Goal: Task Accomplishment & Management: Use online tool/utility

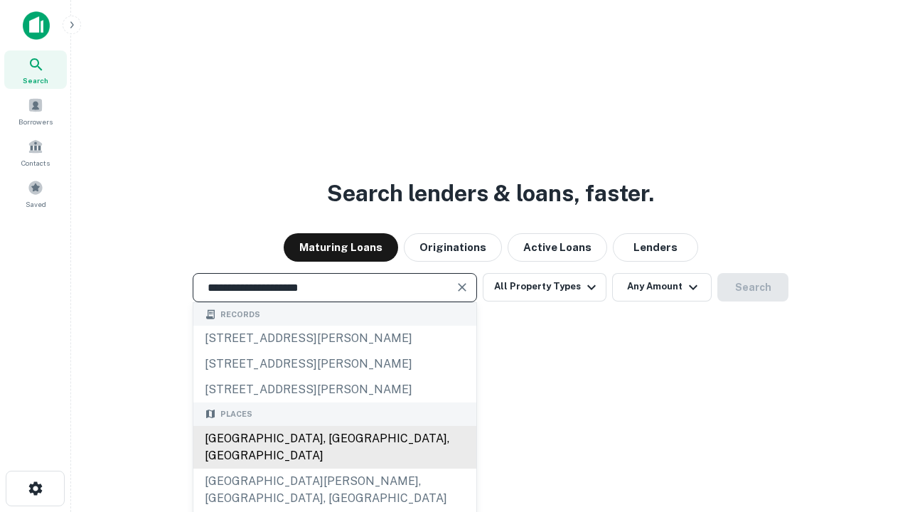
click at [334, 469] on div "[GEOGRAPHIC_DATA], [GEOGRAPHIC_DATA], [GEOGRAPHIC_DATA]" at bounding box center [334, 447] width 283 height 43
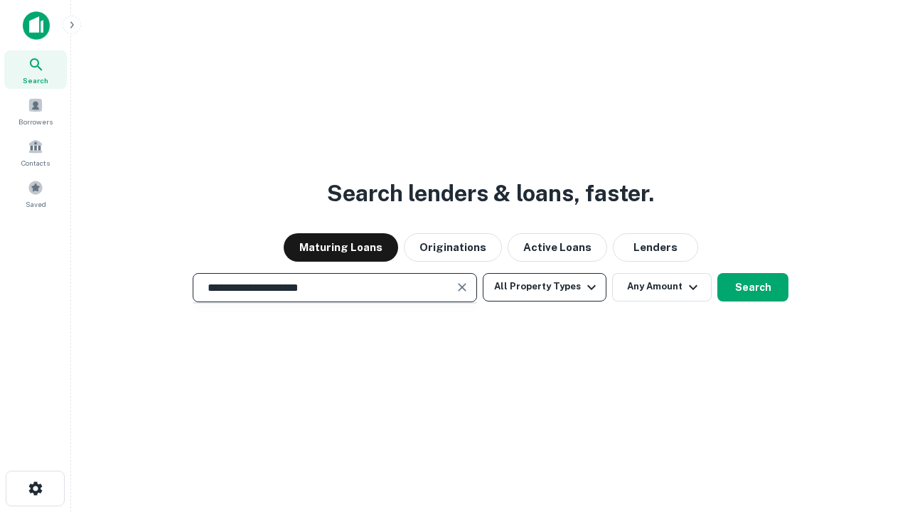
type input "**********"
click at [545, 287] on button "All Property Types" at bounding box center [545, 287] width 124 height 28
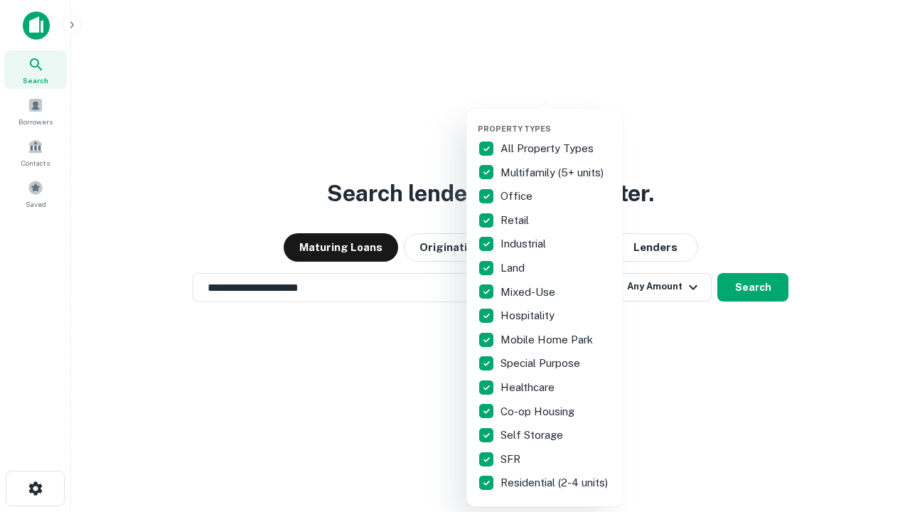
click at [556, 119] on button "button" at bounding box center [556, 119] width 156 height 1
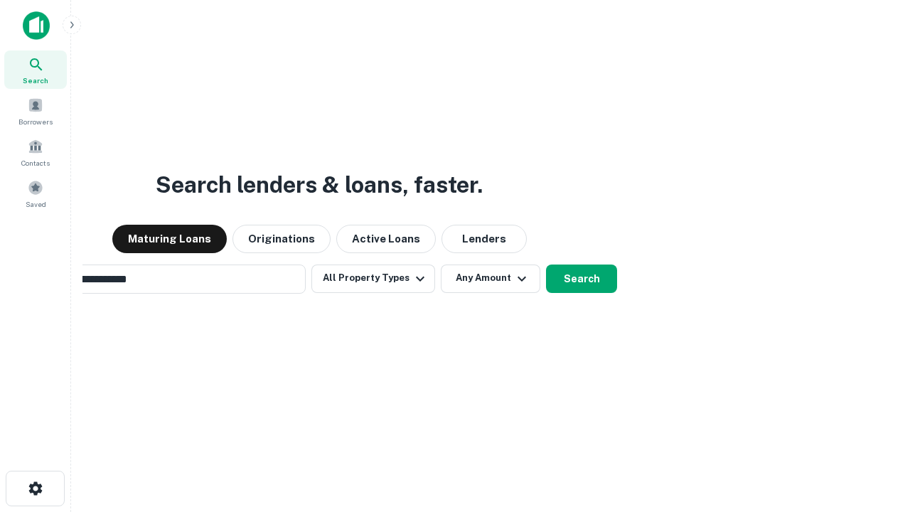
scroll to position [22, 0]
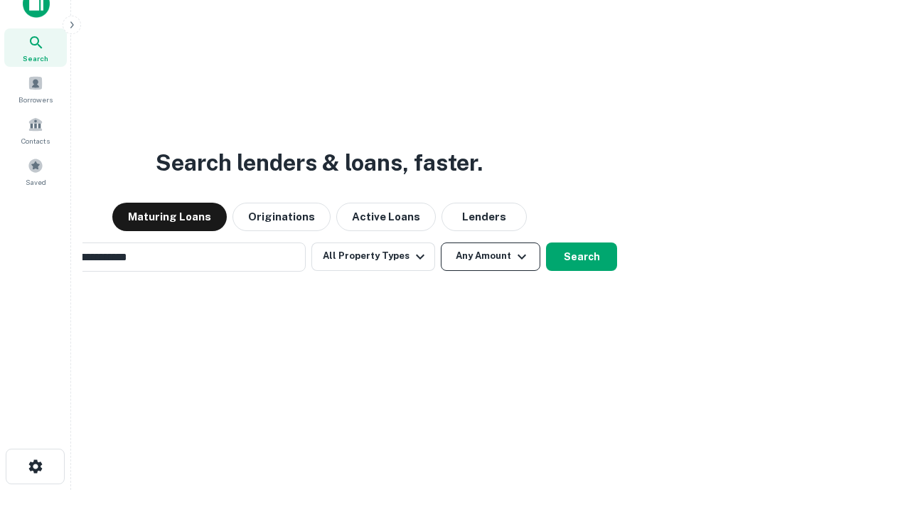
click at [441, 243] on button "Any Amount" at bounding box center [491, 257] width 100 height 28
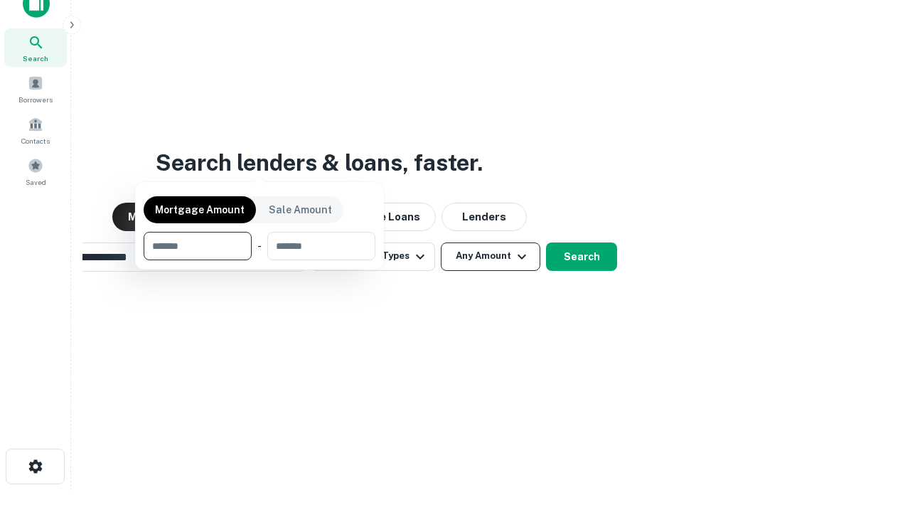
scroll to position [23, 0]
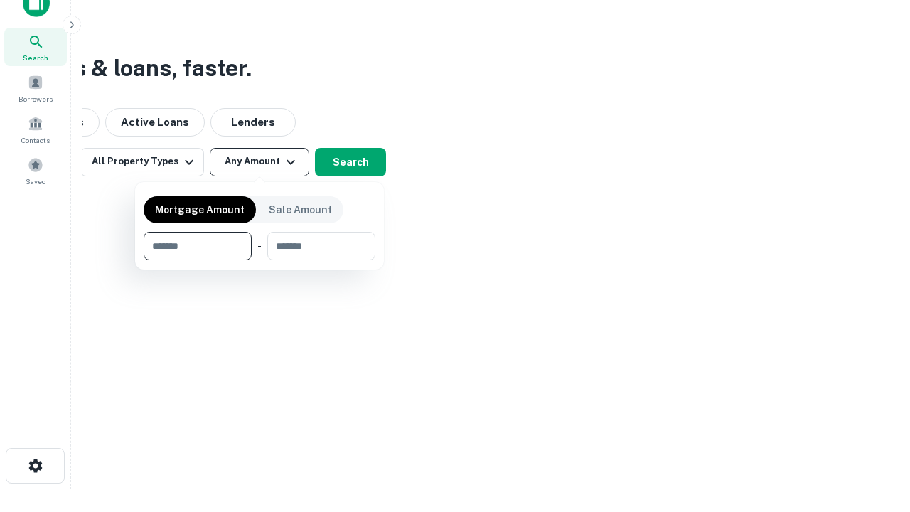
type input "*******"
click at [260, 260] on button "button" at bounding box center [260, 260] width 232 height 1
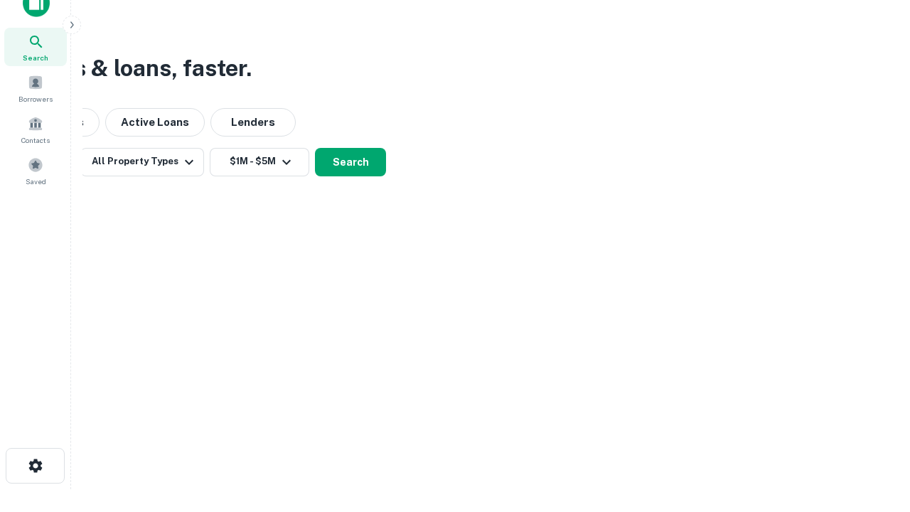
scroll to position [22, 0]
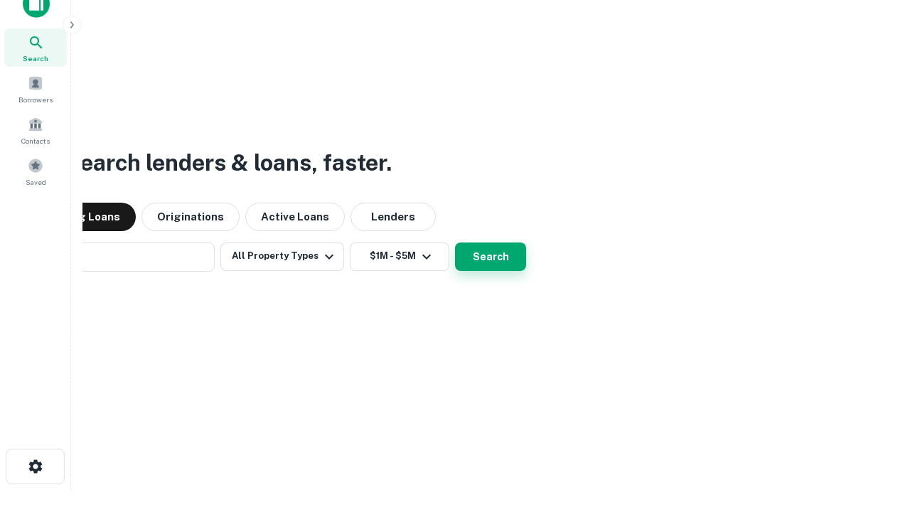
click at [455, 243] on button "Search" at bounding box center [490, 257] width 71 height 28
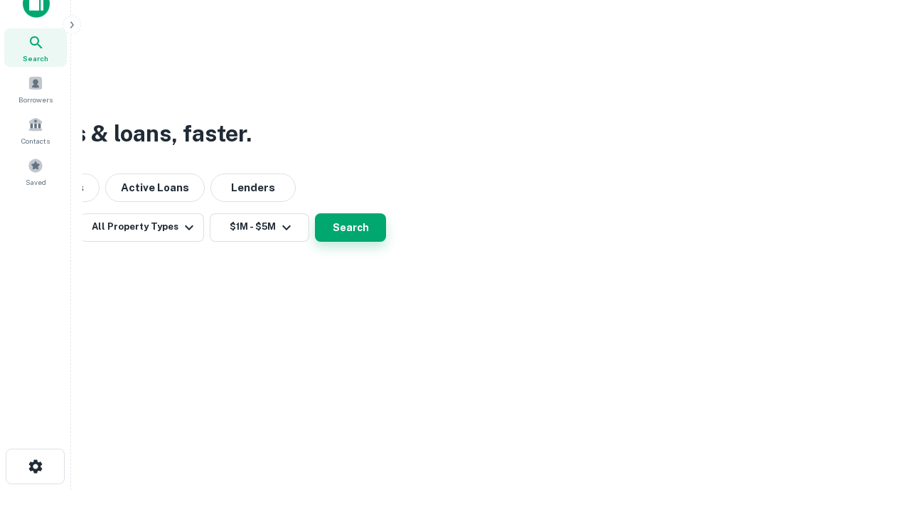
scroll to position [23, 0]
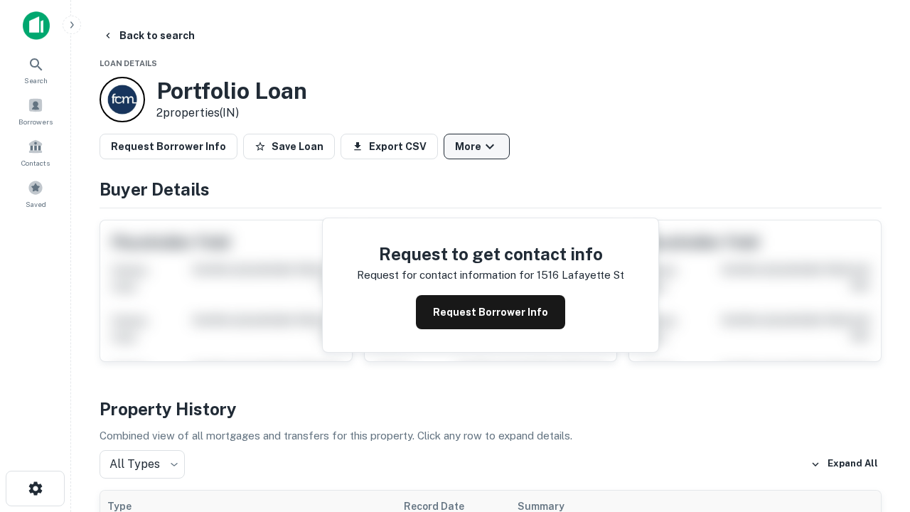
click at [477, 147] on button "More" at bounding box center [477, 147] width 66 height 26
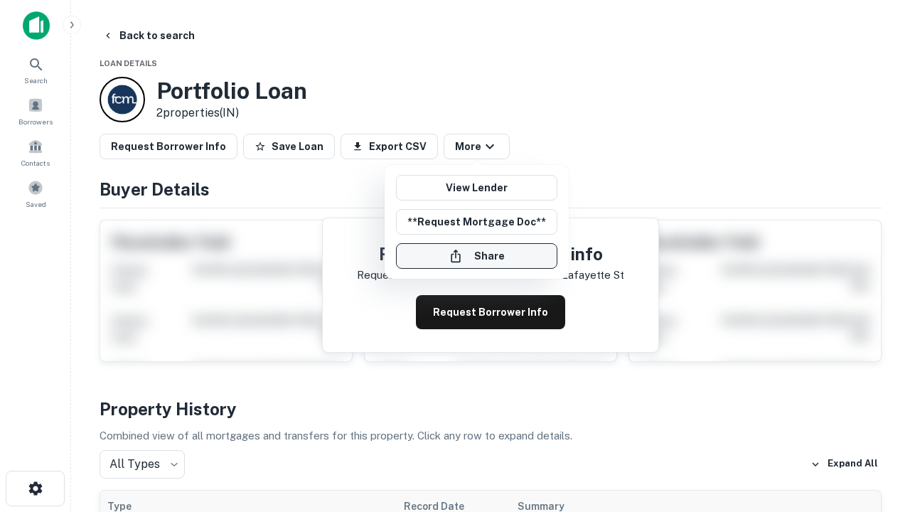
click at [477, 256] on button "Share" at bounding box center [476, 256] width 161 height 26
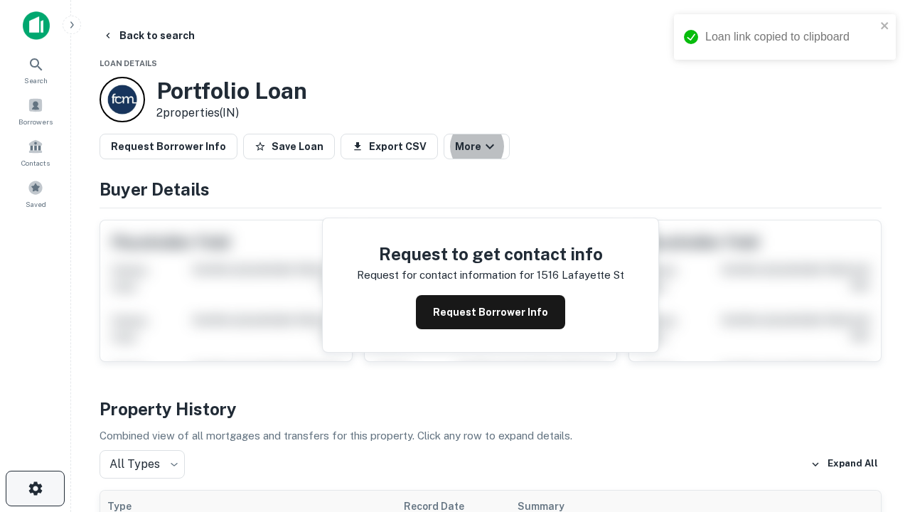
click at [35, 489] on icon "button" at bounding box center [35, 488] width 17 height 17
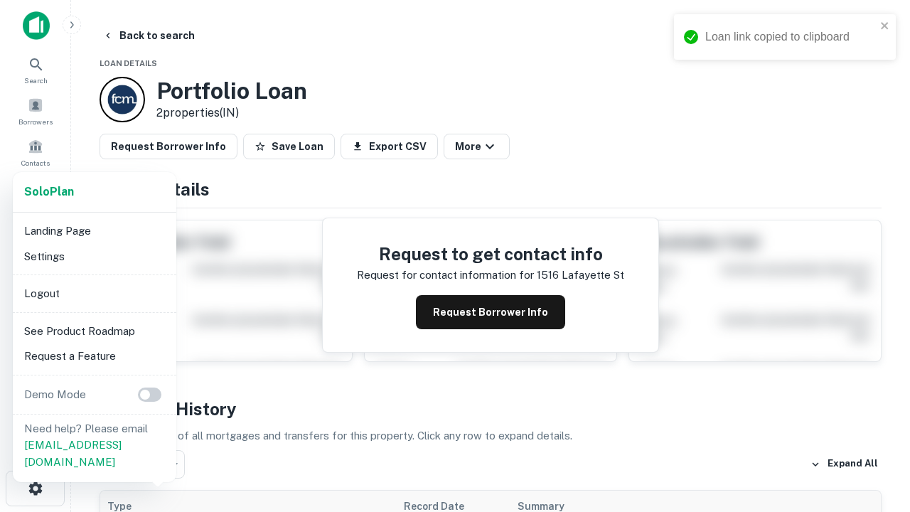
click at [94, 293] on li "Logout" at bounding box center [94, 294] width 152 height 26
